Goal: Find specific page/section: Find specific page/section

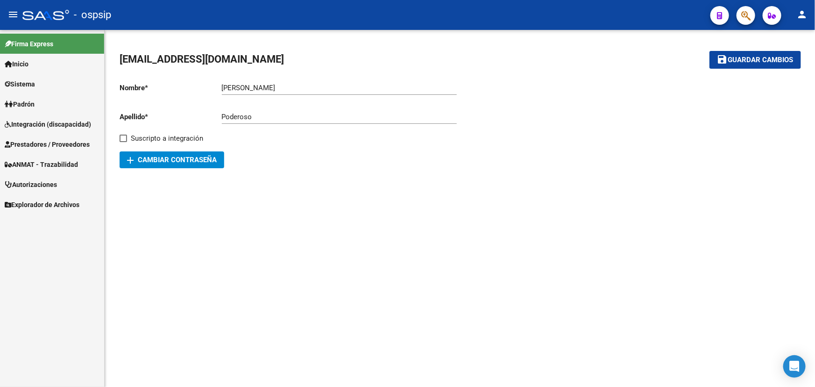
click at [29, 140] on span "Prestadores / Proveedores" at bounding box center [47, 144] width 85 height 10
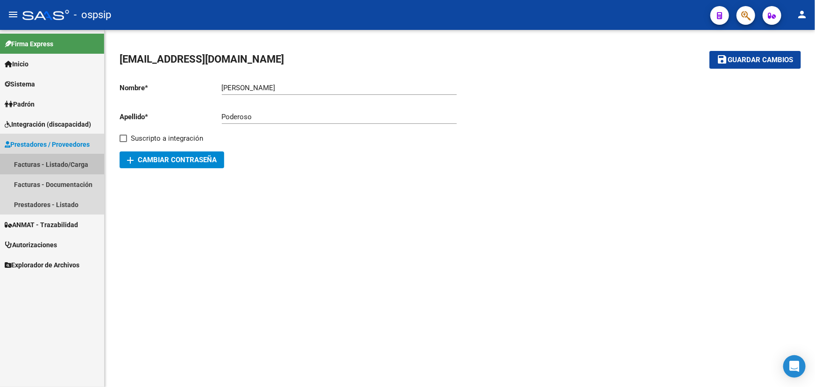
click at [33, 161] on link "Facturas - Listado/Carga" at bounding box center [52, 164] width 104 height 20
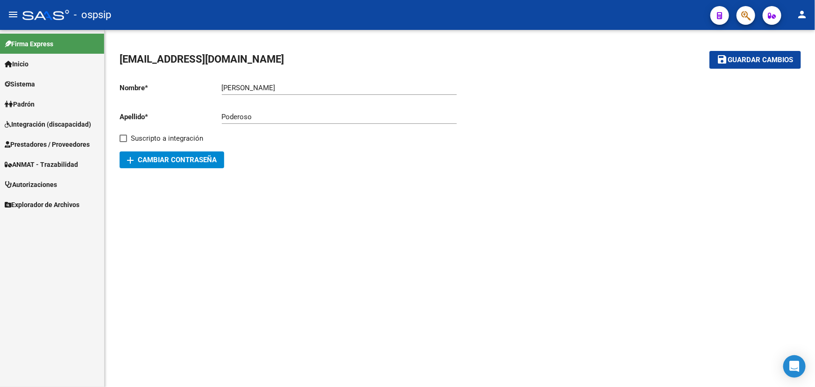
click at [50, 161] on span "ANMAT - Trazabilidad" at bounding box center [41, 164] width 73 height 10
